Goal: Task Accomplishment & Management: Complete application form

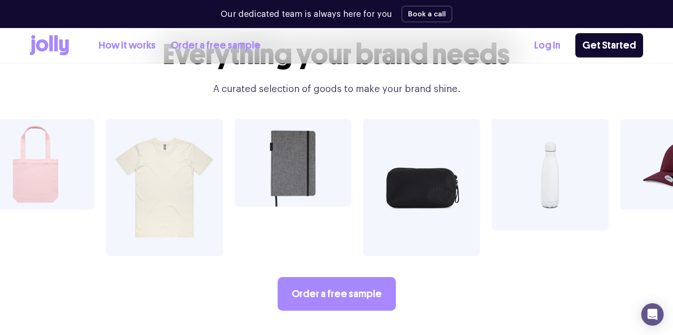
scroll to position [1587, 0]
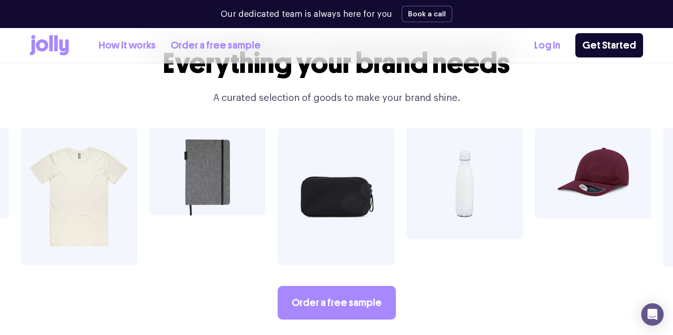
click at [145, 44] on link "How it works" at bounding box center [127, 45] width 57 height 15
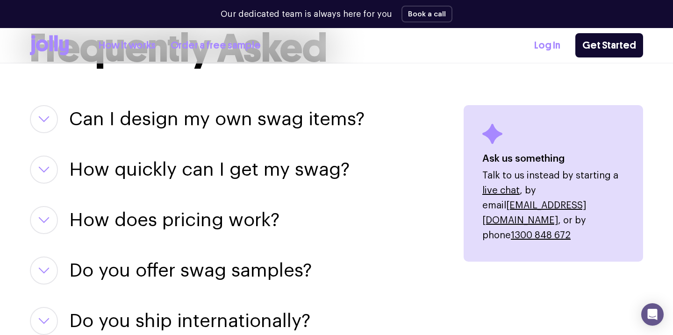
scroll to position [1180, 0]
click at [52, 118] on button "button" at bounding box center [44, 119] width 28 height 28
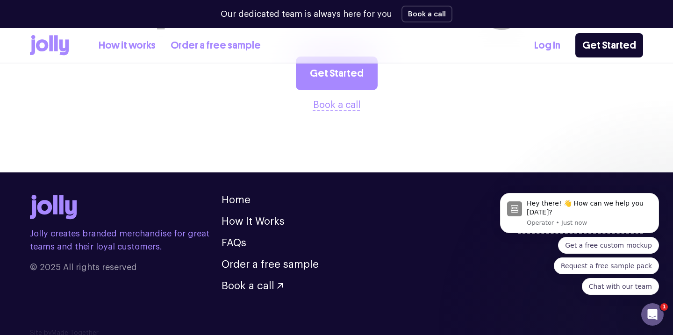
scroll to position [2044, 0]
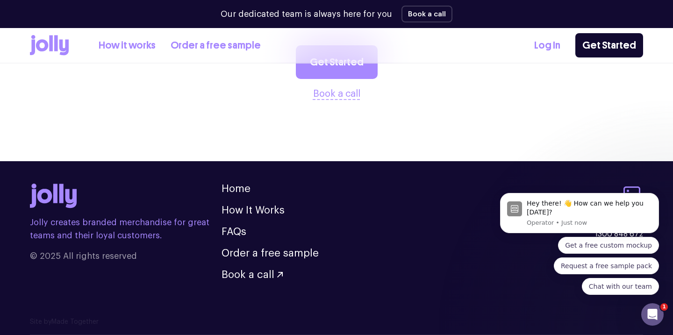
click at [208, 45] on link "Order a free sample" at bounding box center [216, 45] width 90 height 15
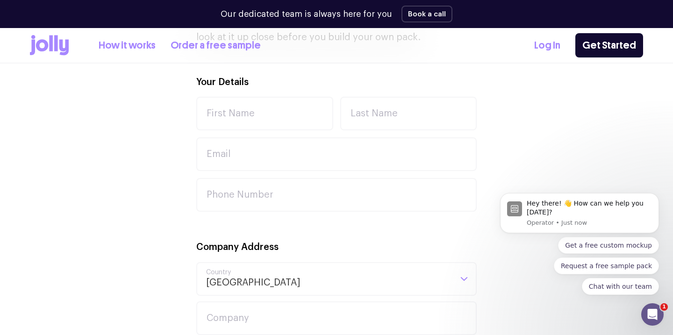
scroll to position [218, 0]
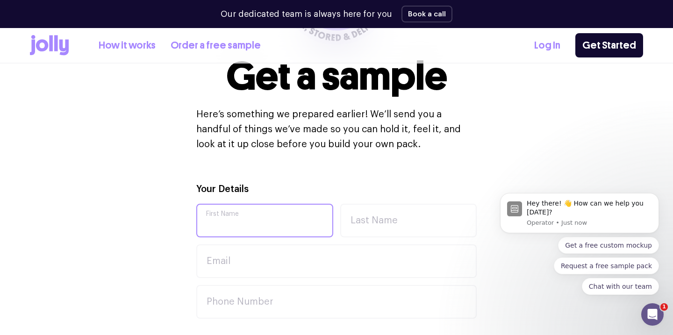
click at [239, 228] on input "First Name" at bounding box center [264, 221] width 137 height 34
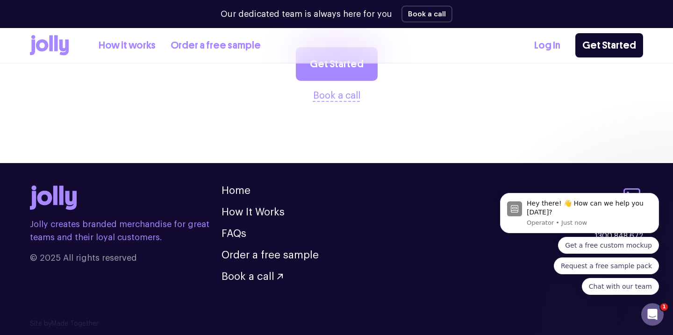
scroll to position [1135, 0]
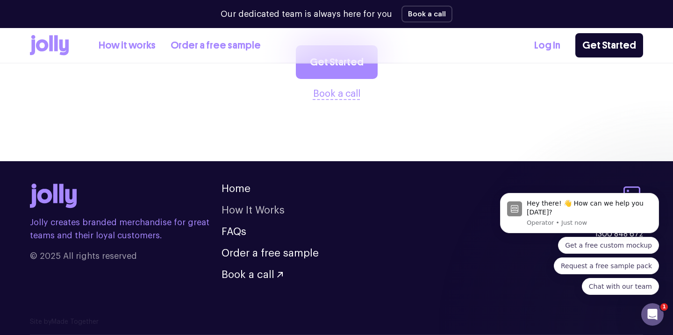
click at [269, 208] on link "How It Works" at bounding box center [252, 210] width 63 height 10
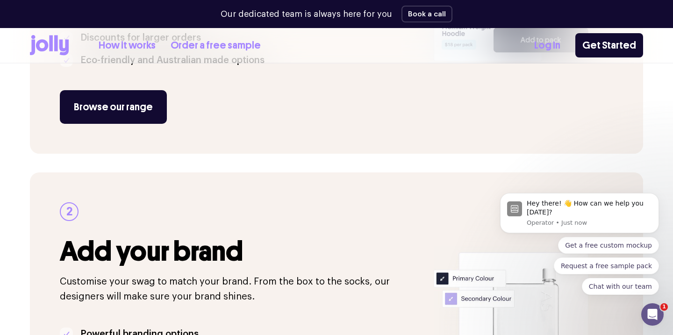
scroll to position [308, 0]
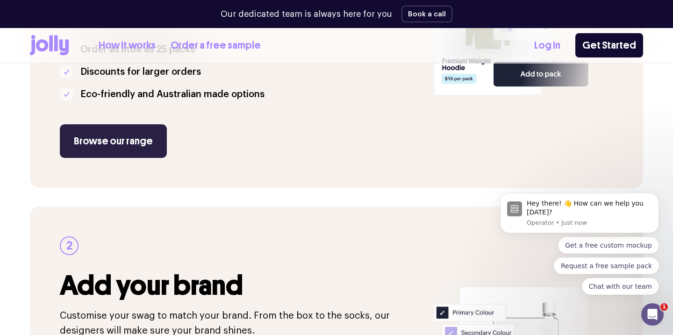
click at [103, 129] on link "Browse our range" at bounding box center [113, 141] width 107 height 34
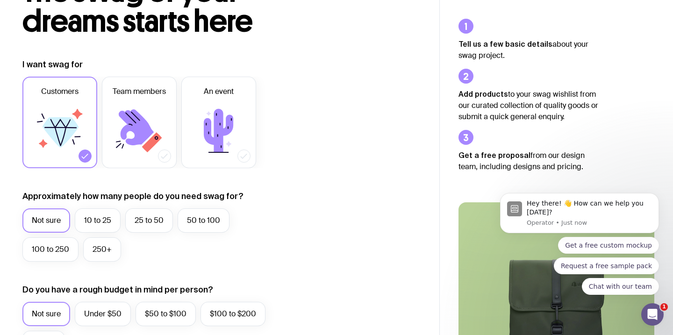
scroll to position [85, 0]
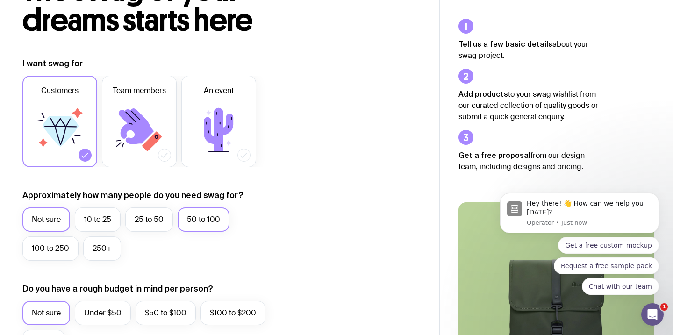
click at [189, 223] on label "50 to 100" at bounding box center [204, 219] width 52 height 24
click at [0, 0] on input "50 to 100" at bounding box center [0, 0] width 0 height 0
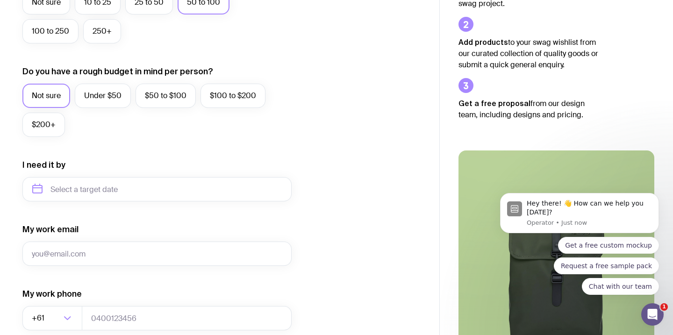
scroll to position [303, 0]
click at [111, 98] on label "Under $50" at bounding box center [103, 95] width 56 height 24
click at [0, 0] on input "Under $50" at bounding box center [0, 0] width 0 height 0
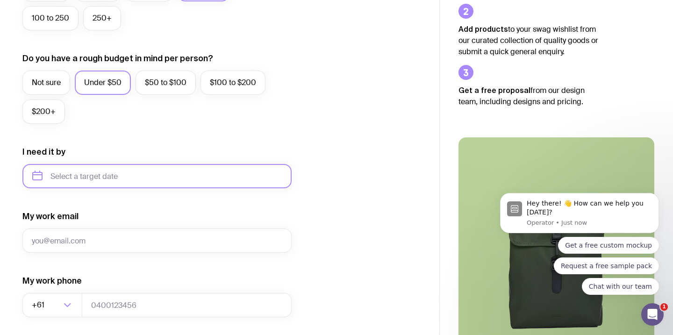
scroll to position [316, 0]
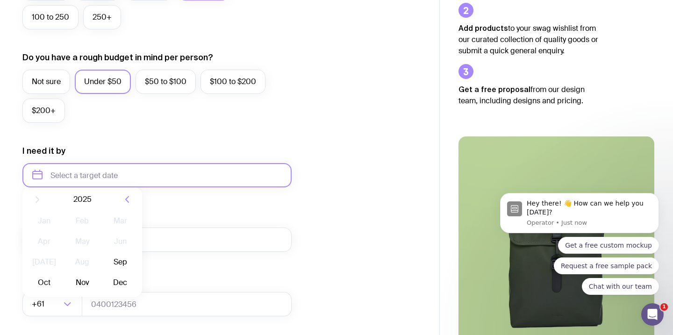
click at [85, 172] on input "text" at bounding box center [156, 175] width 269 height 24
click at [65, 292] on button "Oct" at bounding box center [82, 290] width 34 height 19
type input "[DATE]"
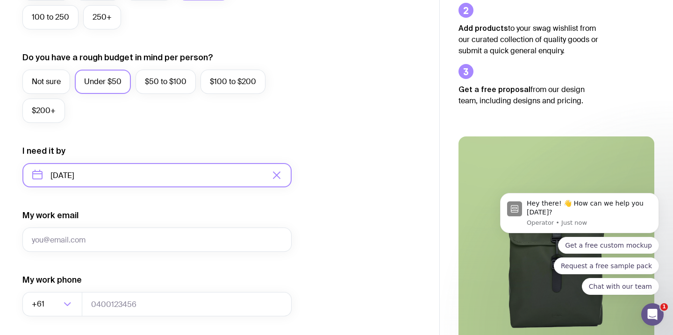
click at [121, 178] on input "[DATE]" at bounding box center [156, 175] width 269 height 24
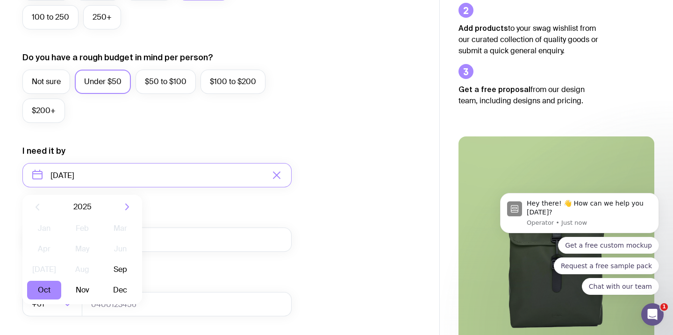
click at [193, 207] on form "I want swag for Customers Team members An event Approximately how many people d…" at bounding box center [156, 132] width 269 height 610
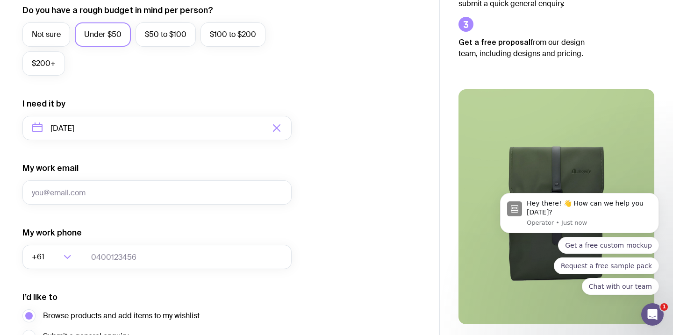
scroll to position [364, 0]
click at [139, 192] on input "My work email" at bounding box center [156, 192] width 269 height 24
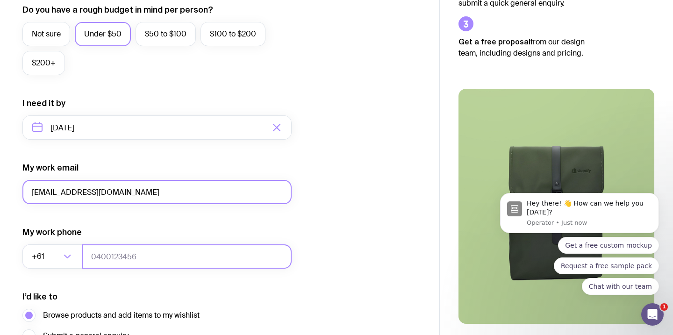
type input "[EMAIL_ADDRESS][DOMAIN_NAME]"
click at [108, 264] on input "tel" at bounding box center [187, 256] width 210 height 24
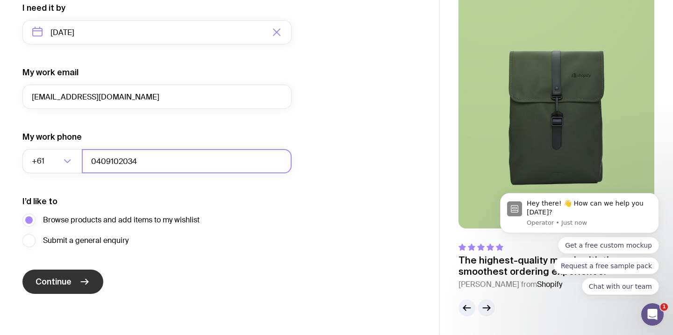
type input "0409102034"
click at [92, 277] on button "Continue" at bounding box center [62, 282] width 81 height 24
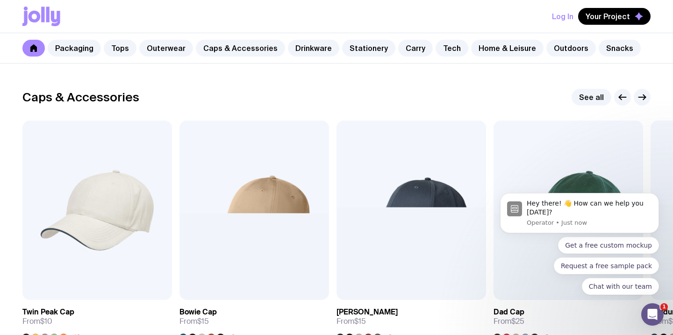
scroll to position [1045, 0]
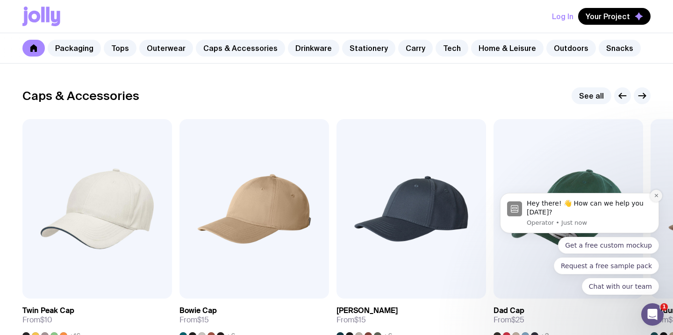
click at [654, 195] on icon "Dismiss notification" at bounding box center [656, 195] width 5 height 5
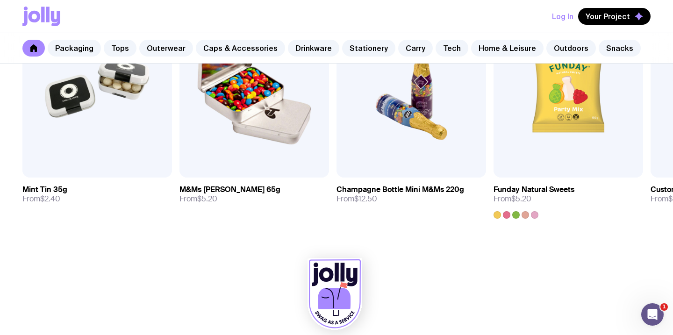
scroll to position [3315, 0]
